Goal: Information Seeking & Learning: Find specific fact

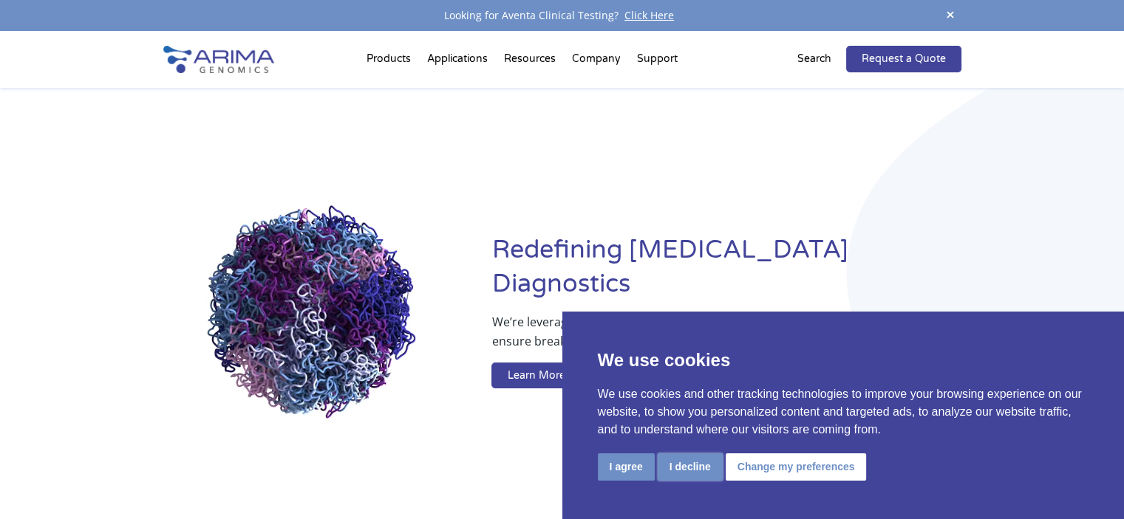
click at [694, 472] on button "I decline" at bounding box center [689, 467] width 65 height 27
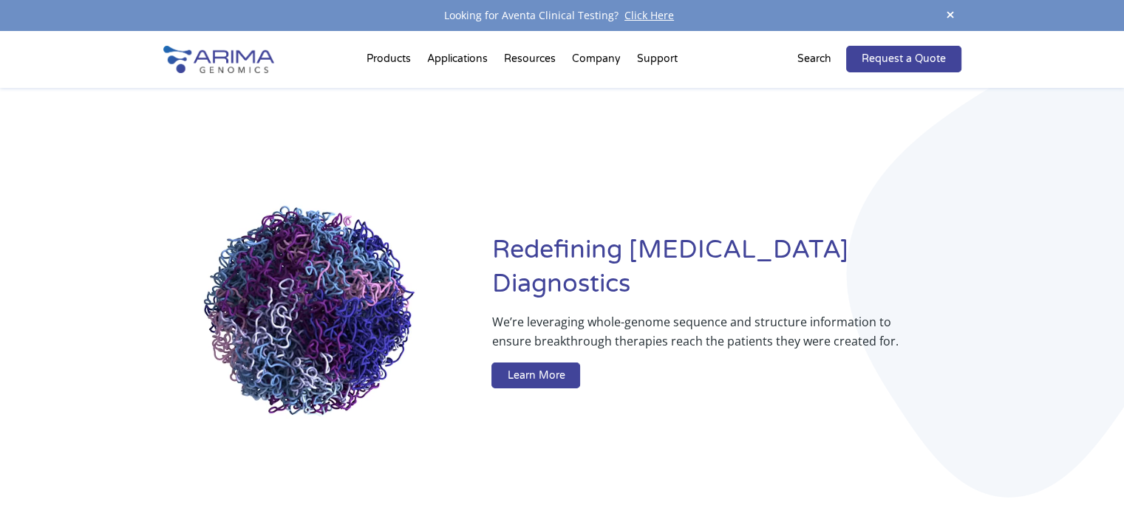
click at [813, 52] on p "Search" at bounding box center [814, 58] width 34 height 19
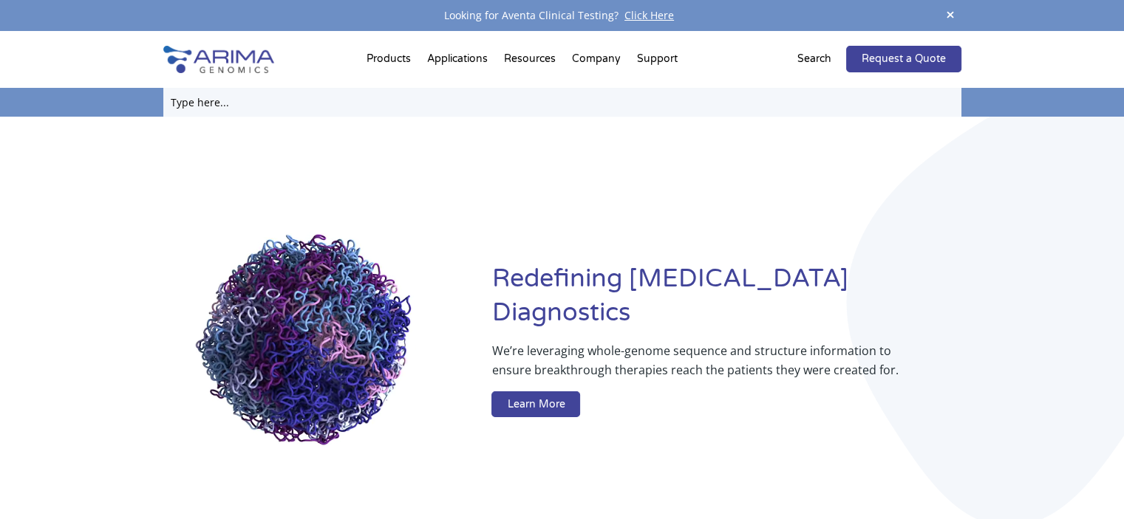
click at [228, 102] on input "text" at bounding box center [562, 102] width 798 height 29
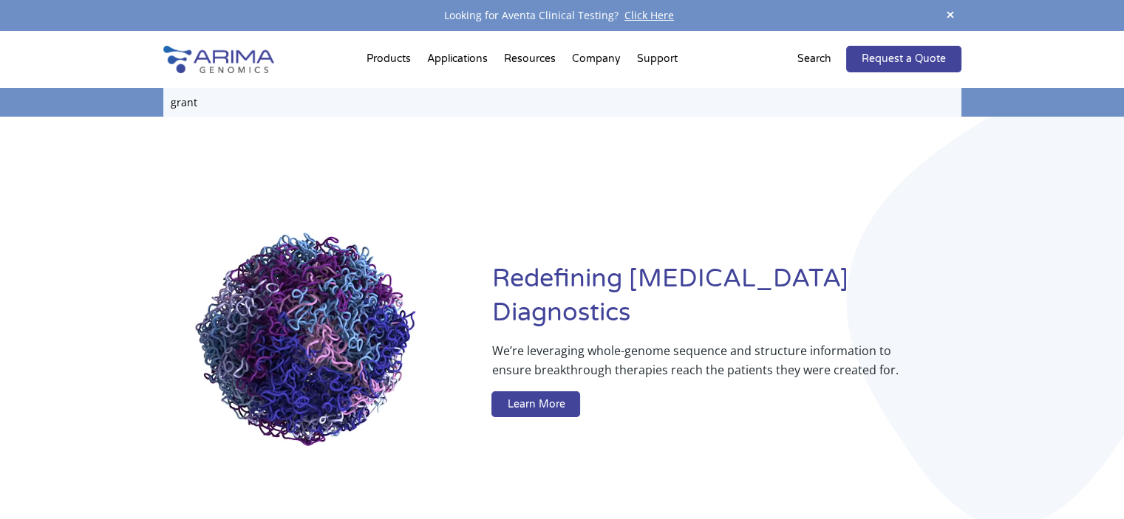
type input "grant"
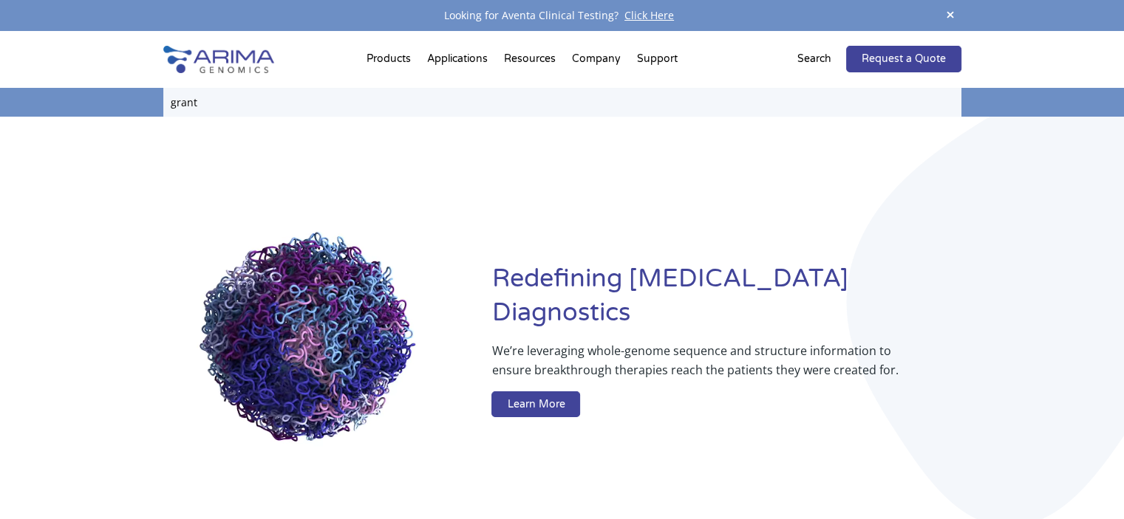
click input "Search" at bounding box center [0, 0] width 0 height 0
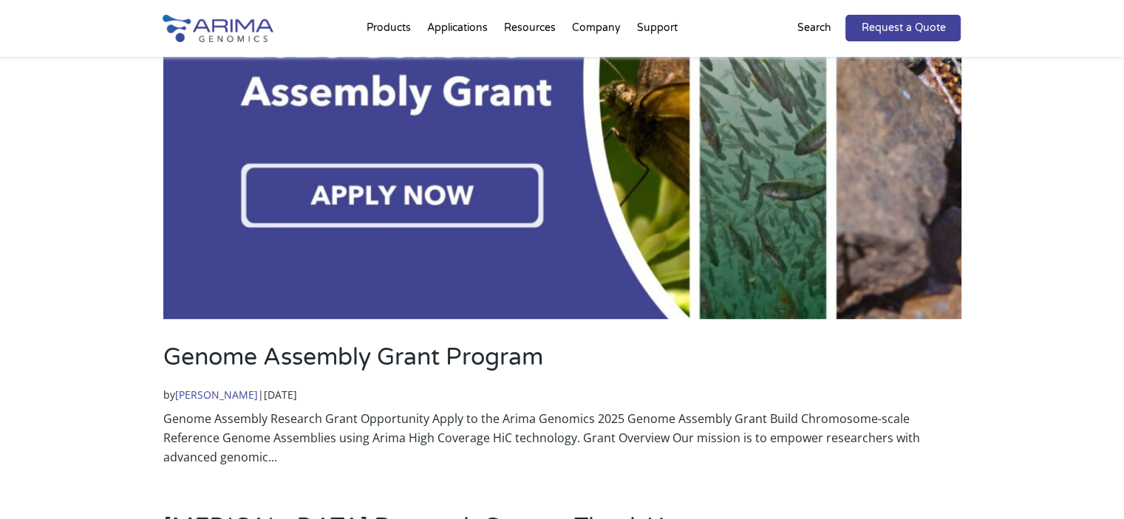
scroll to position [1068, 0]
